Goal: Information Seeking & Learning: Check status

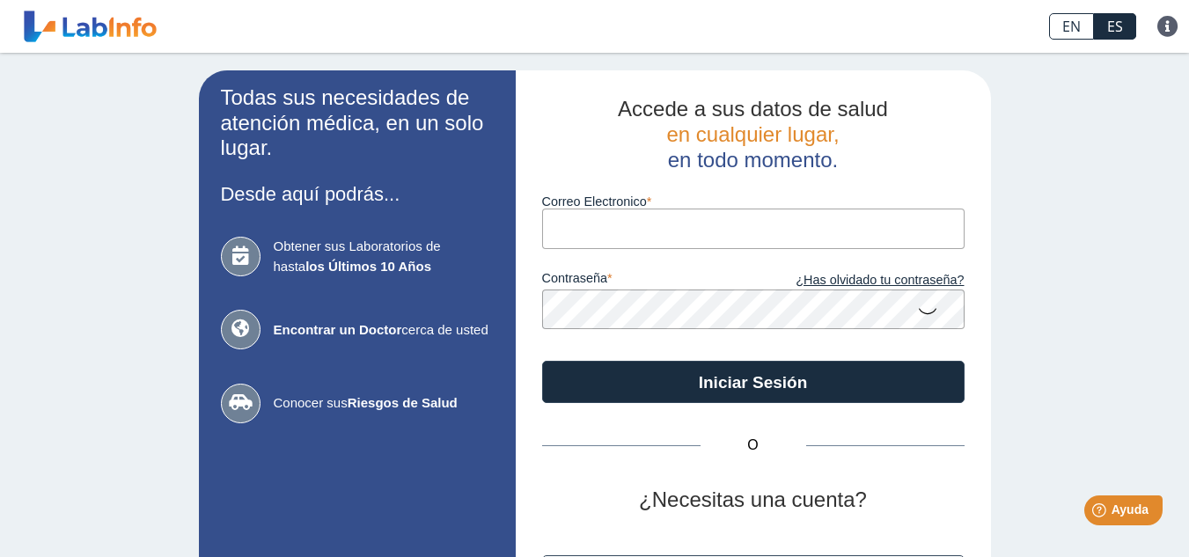
click at [688, 221] on input "Correo Electronico" at bounding box center [753, 229] width 423 height 40
type input "[EMAIL_ADDRESS][DOMAIN_NAME]"
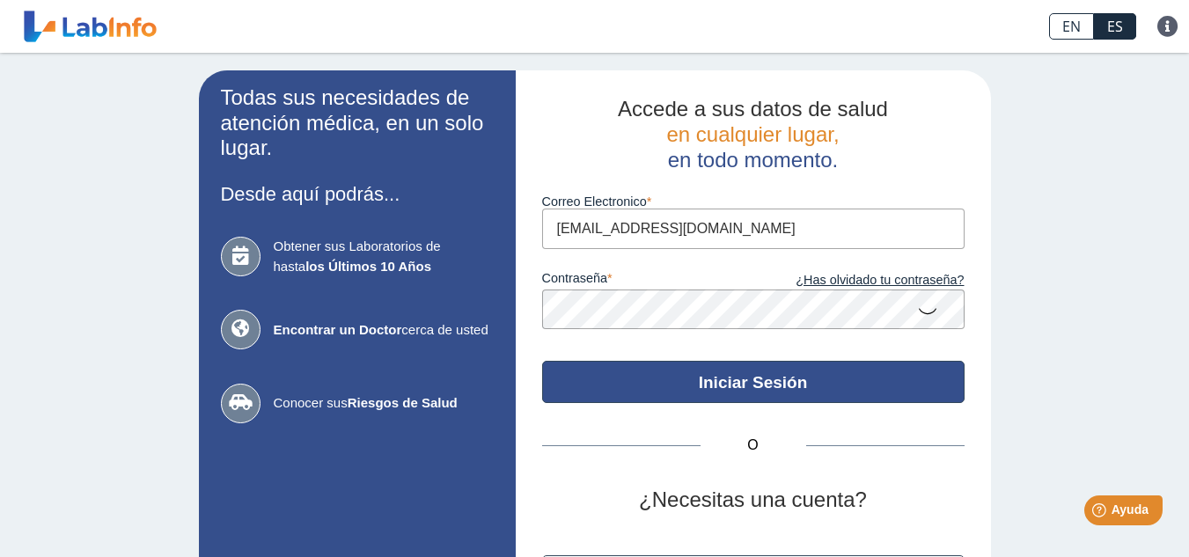
click at [724, 373] on button "Iniciar Sesión" at bounding box center [753, 382] width 423 height 42
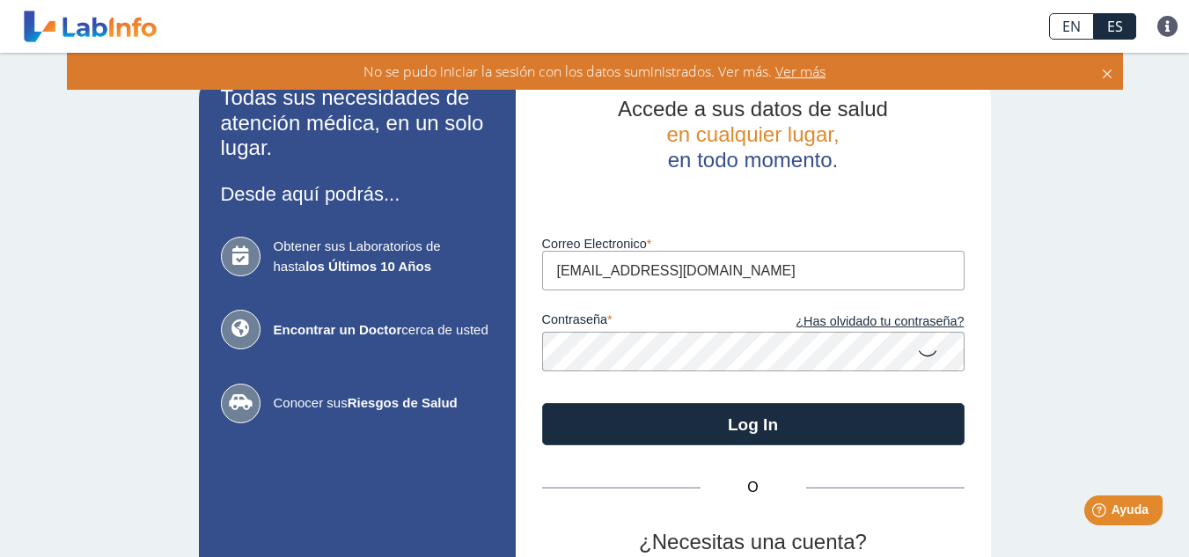
click at [1104, 71] on icon at bounding box center [1107, 71] width 14 height 19
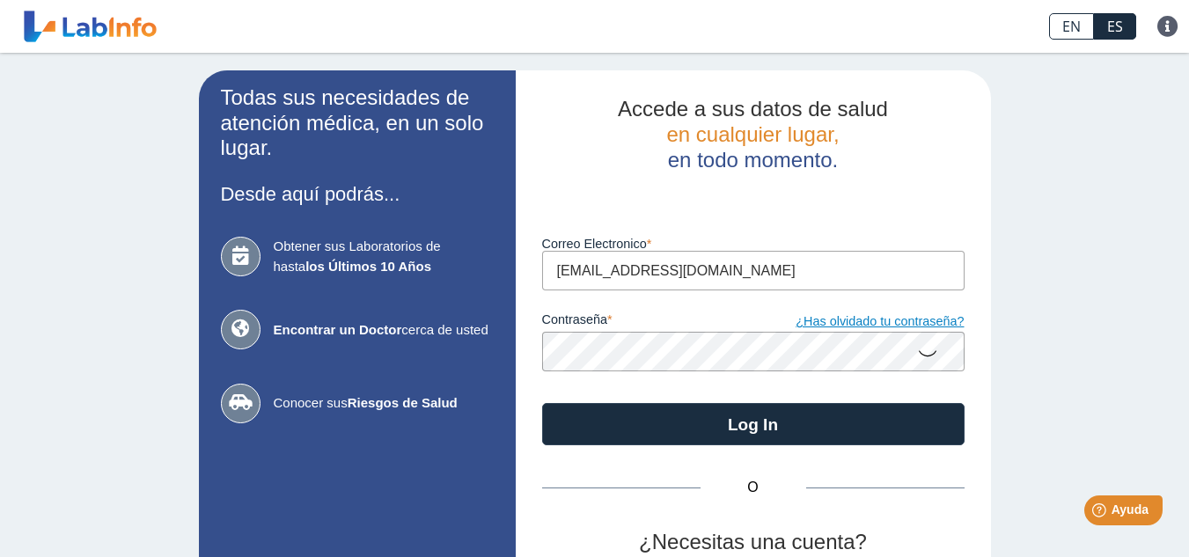
click at [812, 320] on link "¿Has olvidado tu contraseña?" at bounding box center [859, 322] width 211 height 19
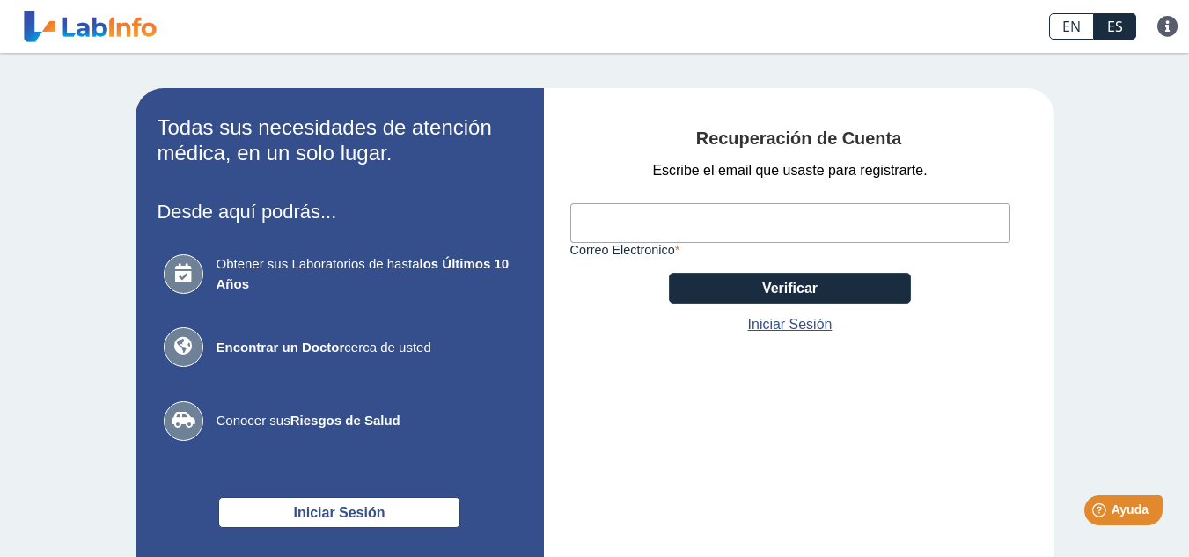
click at [677, 228] on input "Correo Electronico" at bounding box center [790, 223] width 440 height 40
type input "blancarosado32@yahoo.com"
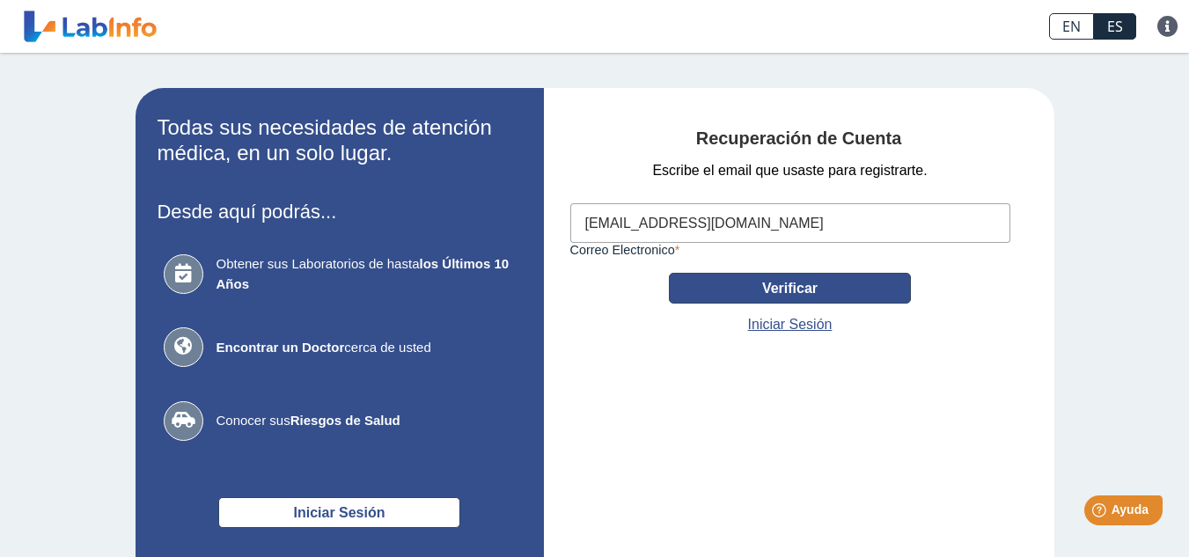
click at [772, 290] on button "Verificar" at bounding box center [790, 288] width 242 height 31
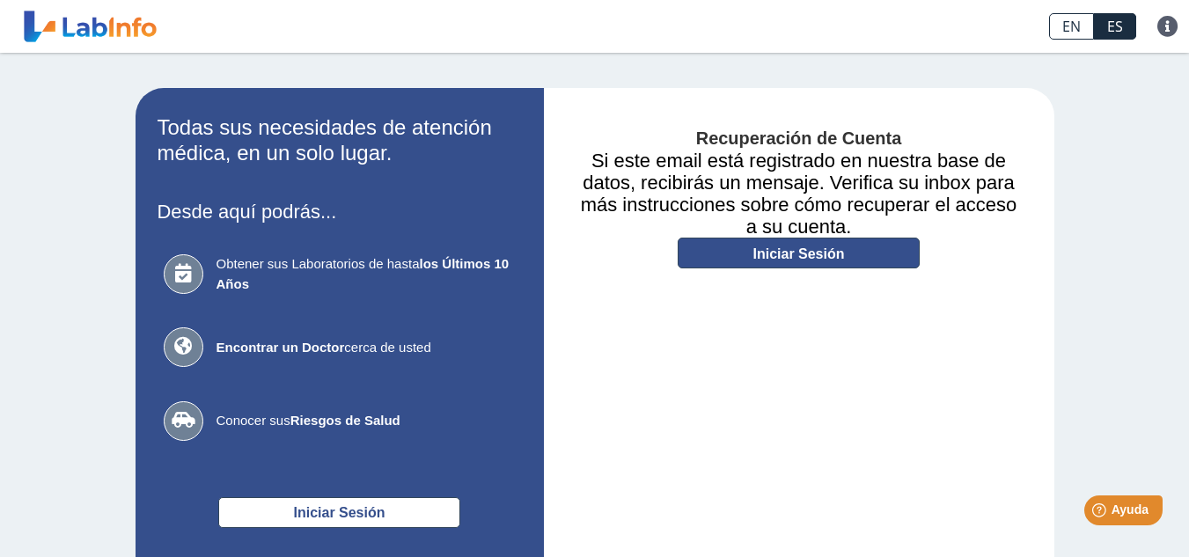
click at [789, 259] on link "Iniciar Sesión" at bounding box center [799, 253] width 242 height 31
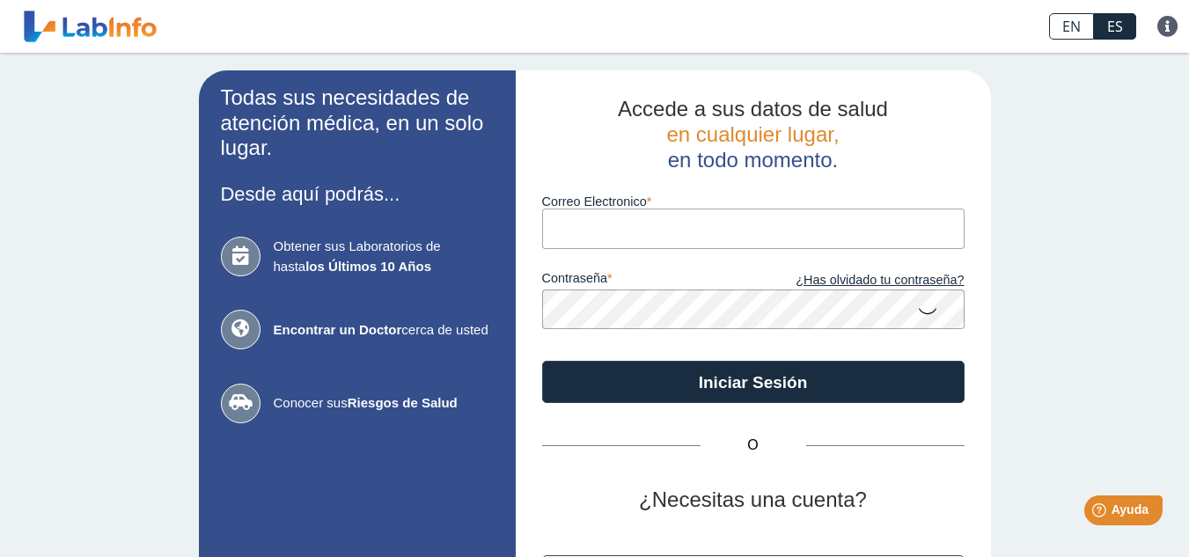
click at [636, 228] on input "Correo Electronico" at bounding box center [753, 229] width 423 height 40
type input "blancarosado32@yahoo.com"
click at [925, 305] on icon at bounding box center [927, 310] width 21 height 34
click at [925, 305] on icon at bounding box center [927, 309] width 21 height 32
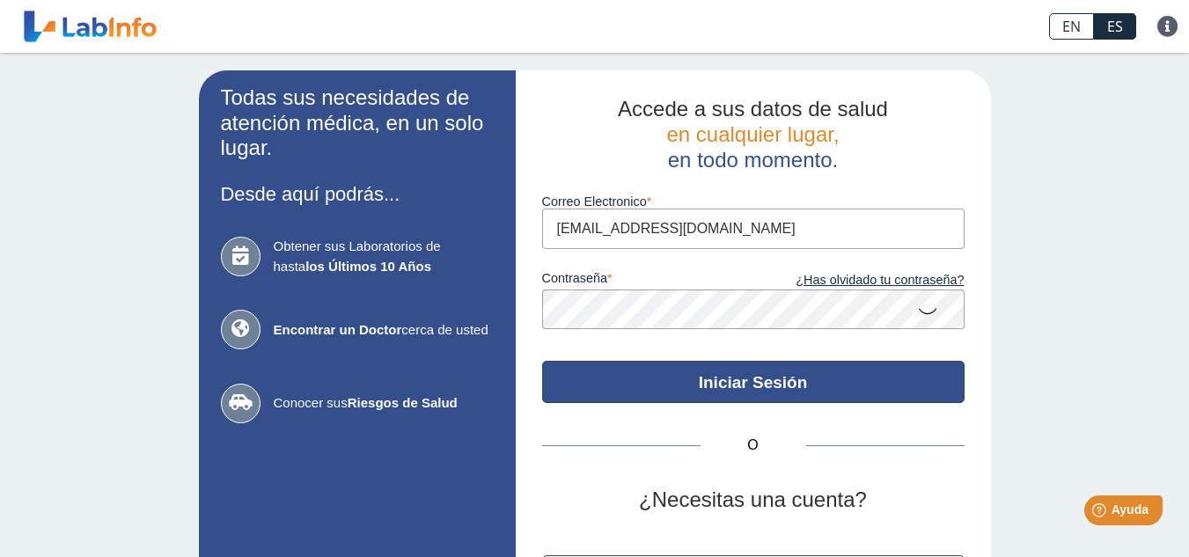
click at [770, 381] on button "Iniciar Sesión" at bounding box center [753, 382] width 423 height 42
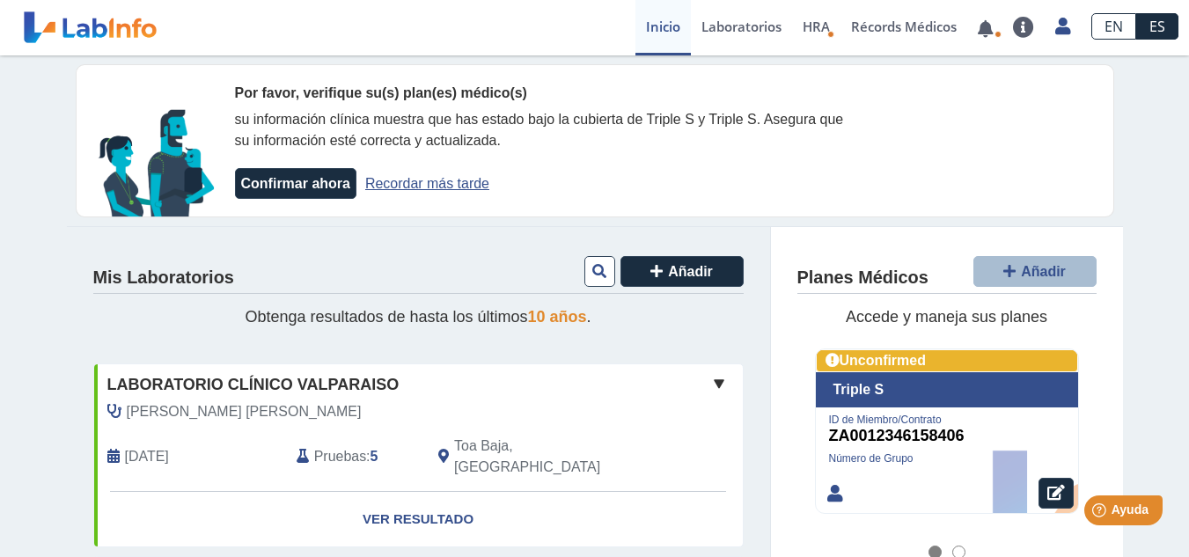
scroll to position [88, 0]
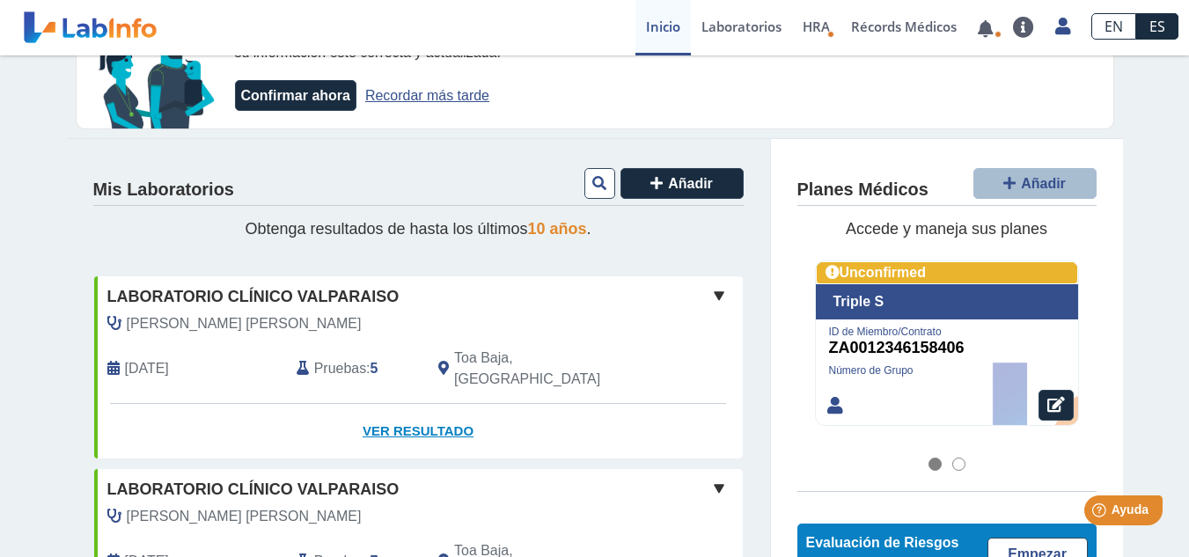
click at [395, 412] on link "Ver Resultado" at bounding box center [418, 431] width 649 height 55
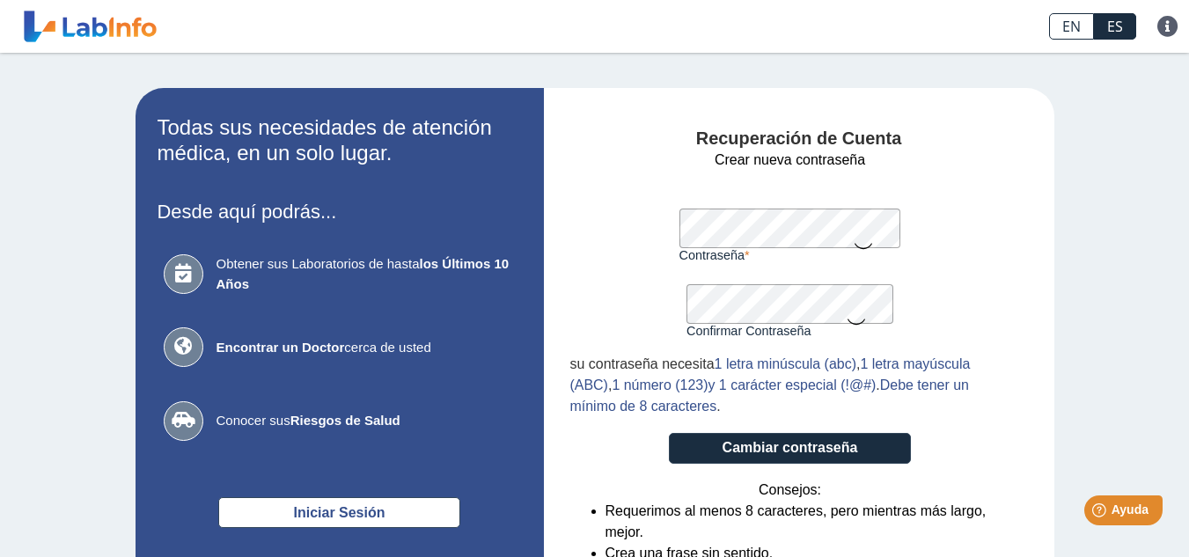
click at [861, 249] on icon at bounding box center [863, 245] width 21 height 34
click at [861, 249] on icon at bounding box center [863, 244] width 21 height 32
click at [851, 325] on icon at bounding box center [856, 321] width 21 height 34
click at [851, 325] on icon at bounding box center [856, 320] width 21 height 32
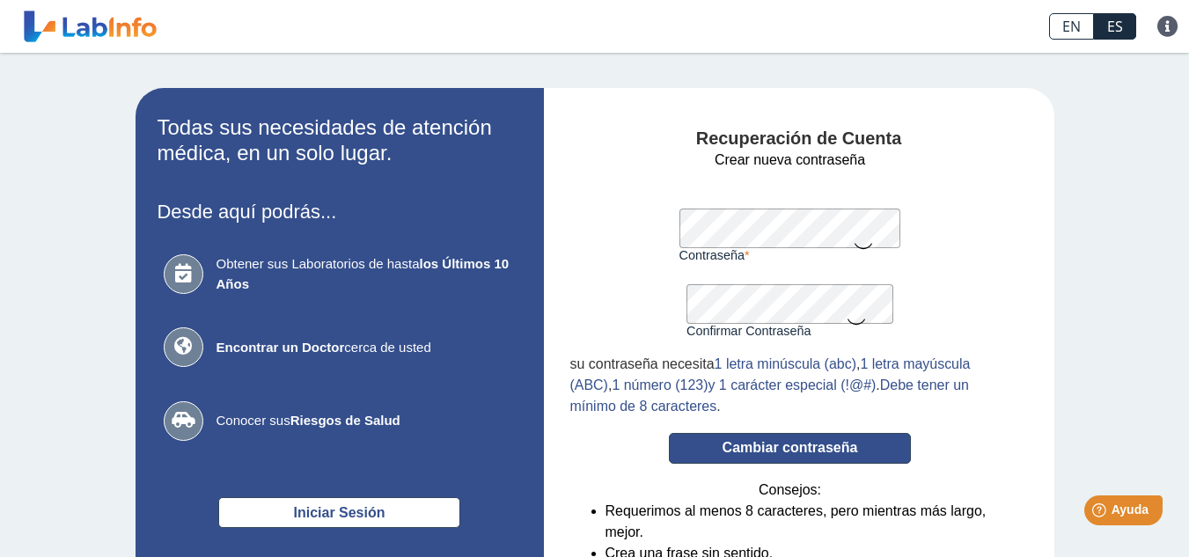
click at [796, 447] on button "Cambiar contraseña" at bounding box center [790, 448] width 242 height 31
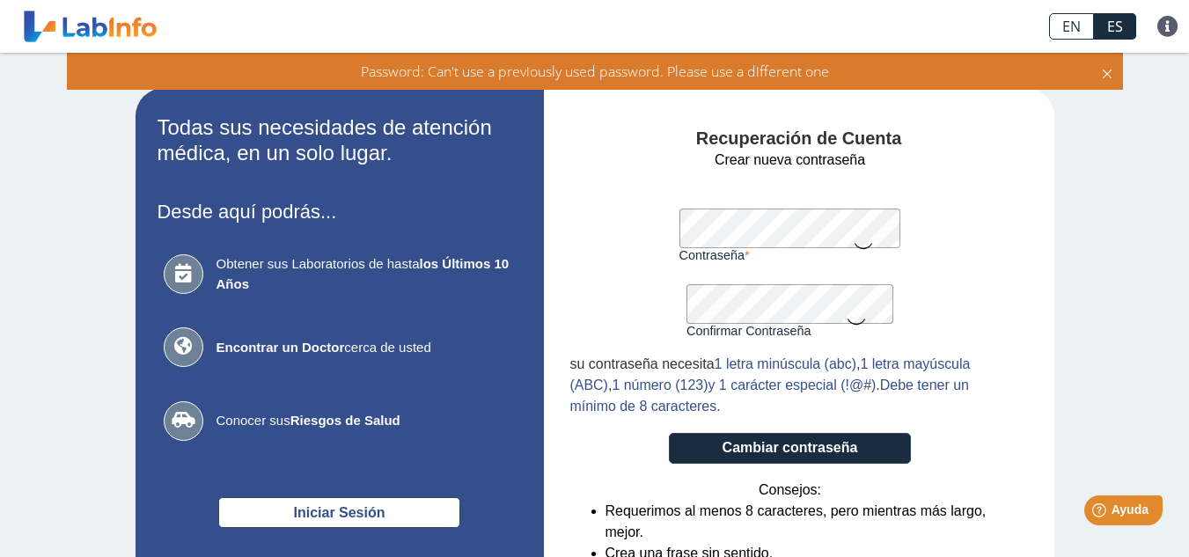
click at [858, 246] on icon at bounding box center [863, 245] width 21 height 34
click at [858, 246] on icon at bounding box center [863, 244] width 21 height 32
click at [848, 316] on icon at bounding box center [856, 321] width 21 height 34
click at [848, 316] on icon at bounding box center [856, 320] width 21 height 32
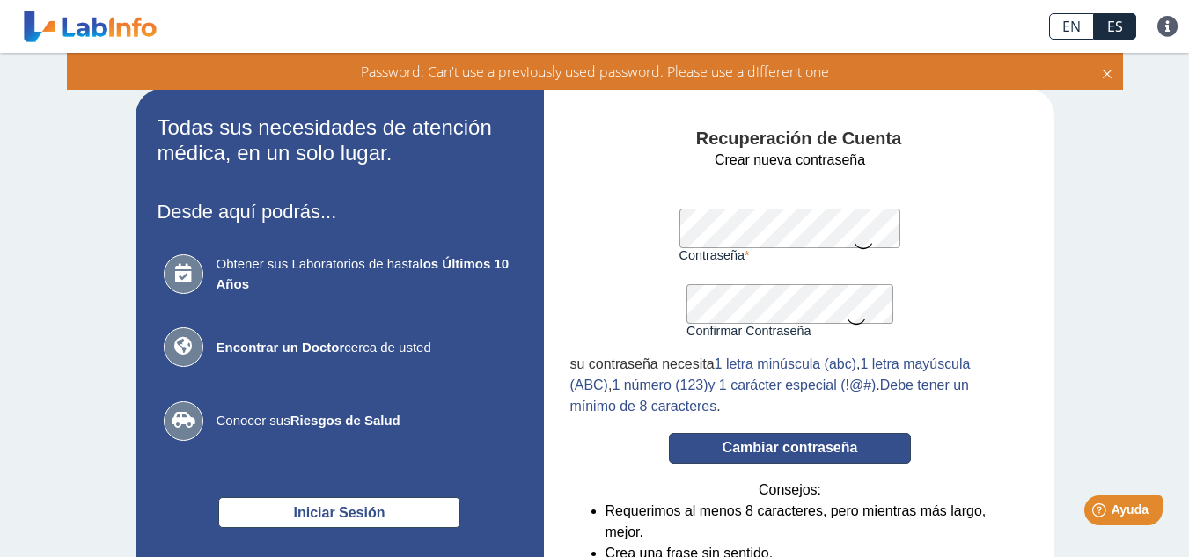
click at [772, 442] on button "Cambiar contraseña" at bounding box center [790, 448] width 242 height 31
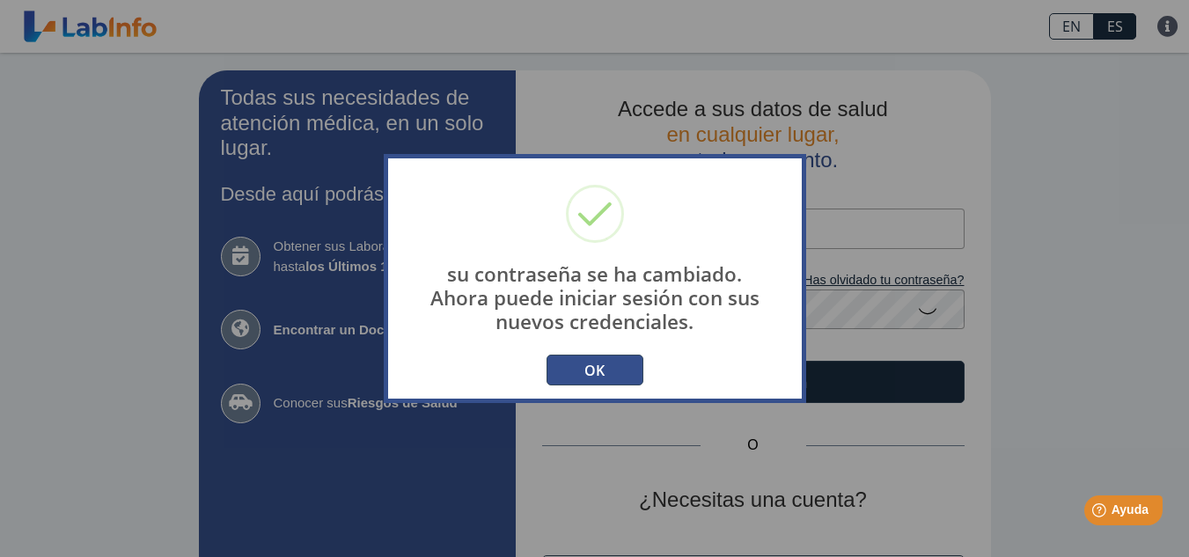
click at [607, 374] on button "OK" at bounding box center [595, 370] width 97 height 31
